Goal: Navigation & Orientation: Find specific page/section

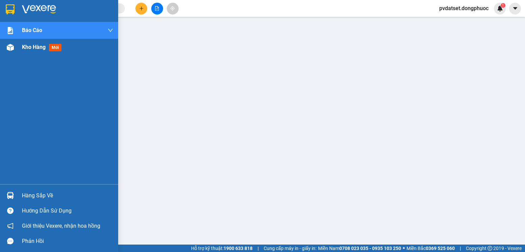
click at [31, 47] on span "Kho hàng" at bounding box center [34, 47] width 24 height 6
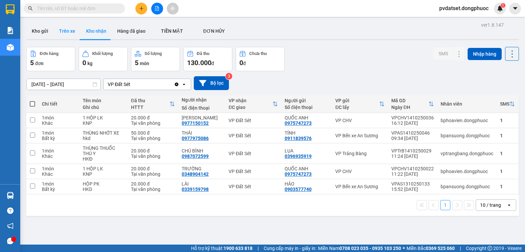
click at [72, 33] on button "Trên xe" at bounding box center [67, 31] width 27 height 16
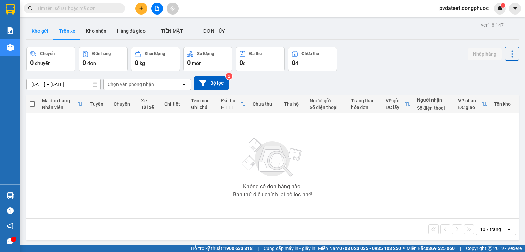
click at [48, 30] on button "Kho gửi" at bounding box center [39, 31] width 27 height 16
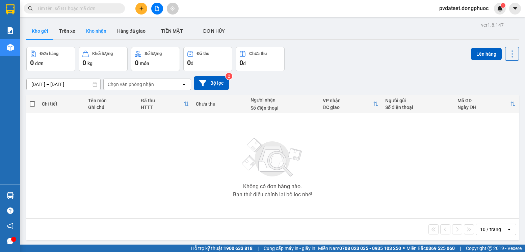
click at [101, 30] on button "Kho nhận" at bounding box center [96, 31] width 31 height 16
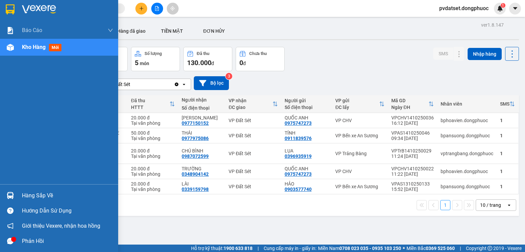
click at [4, 241] on div "Phản hồi" at bounding box center [59, 241] width 118 height 15
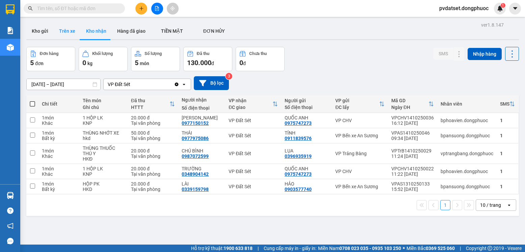
click at [65, 29] on button "Trên xe" at bounding box center [67, 31] width 27 height 16
